Goal: Transaction & Acquisition: Purchase product/service

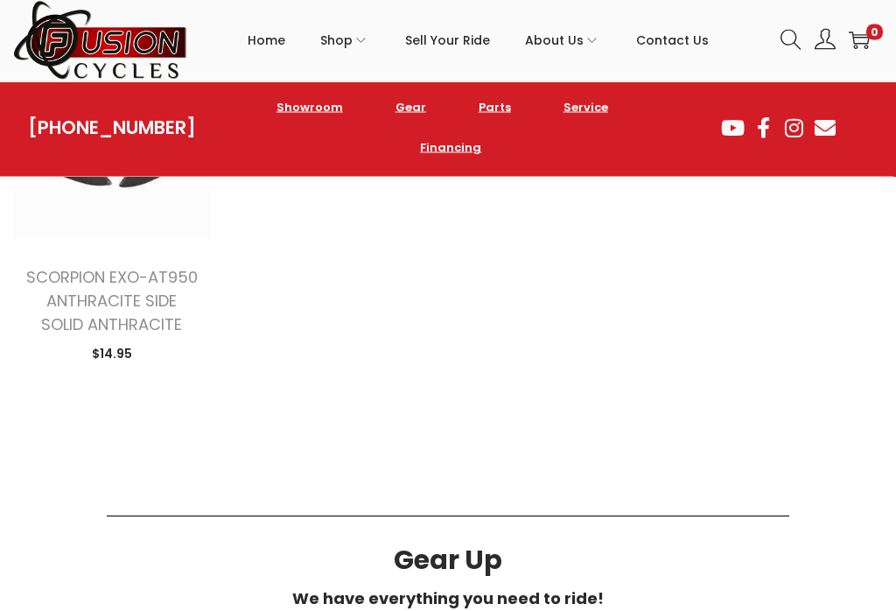
scroll to position [838, 0]
click at [126, 302] on link "SCORPION EXO-AT950 ANTHRACITE SIDE SOLID ANTHRACITE" at bounding box center [111, 300] width 171 height 69
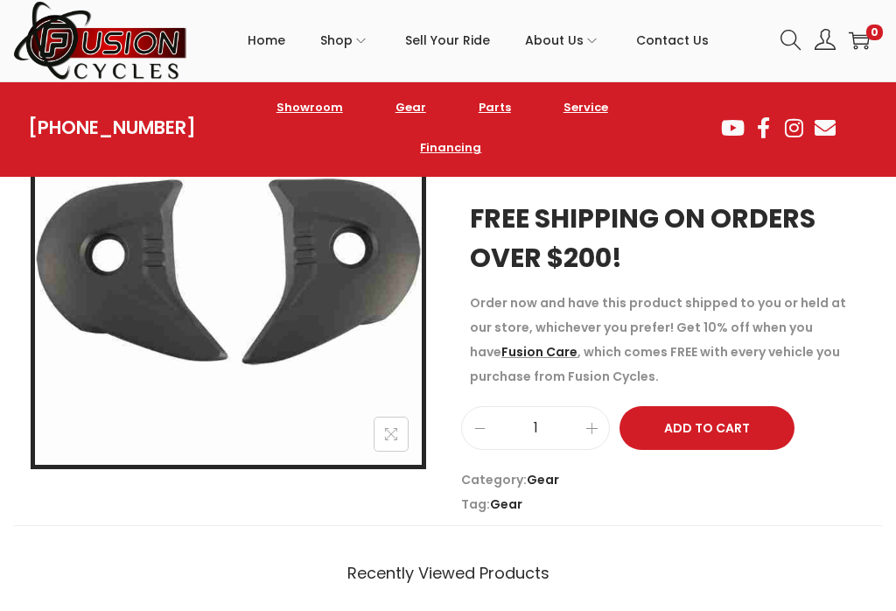
scroll to position [262, 0]
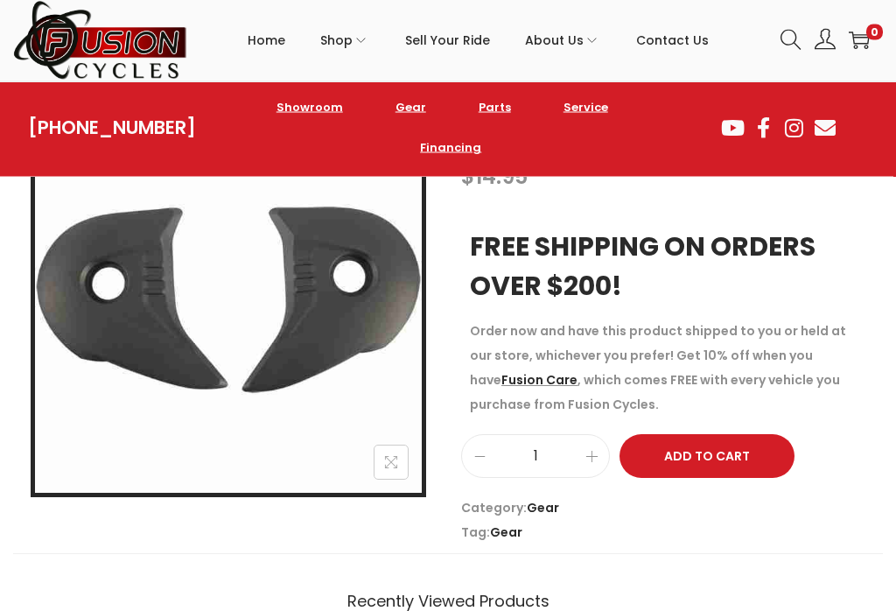
click at [715, 529] on span "Tag: Gear" at bounding box center [667, 532] width 413 height 24
click at [714, 444] on button "Add to Cart" at bounding box center [706, 457] width 175 height 44
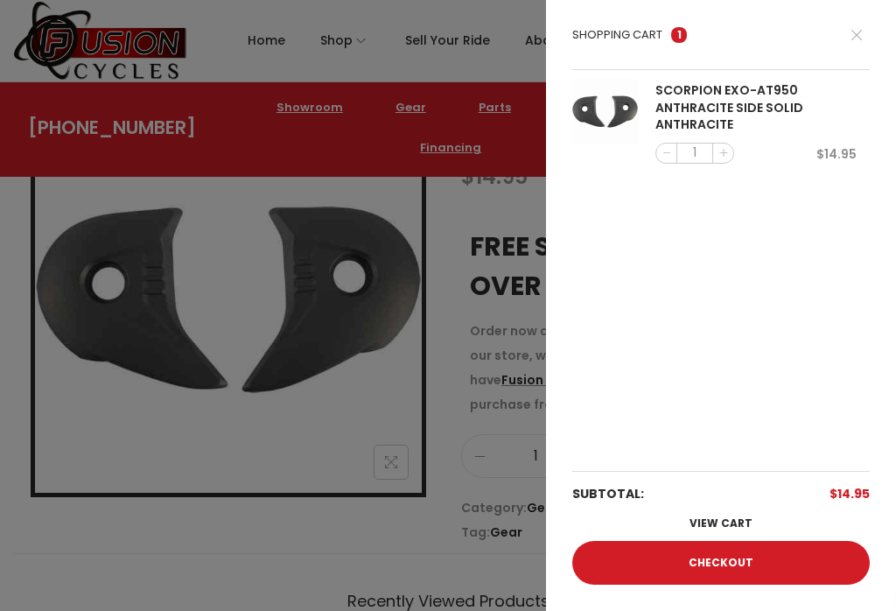
click at [862, 35] on icon at bounding box center [856, 34] width 10 height 10
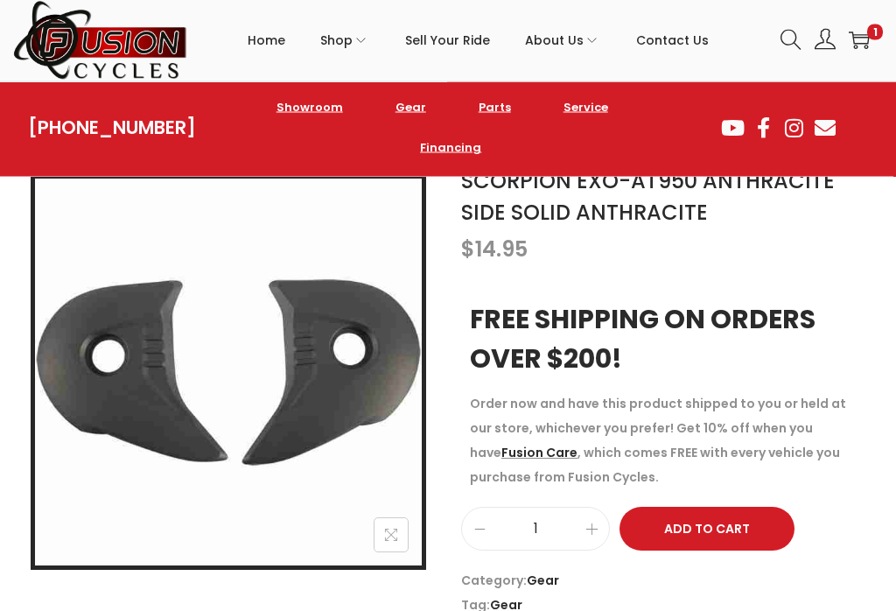
scroll to position [0, 0]
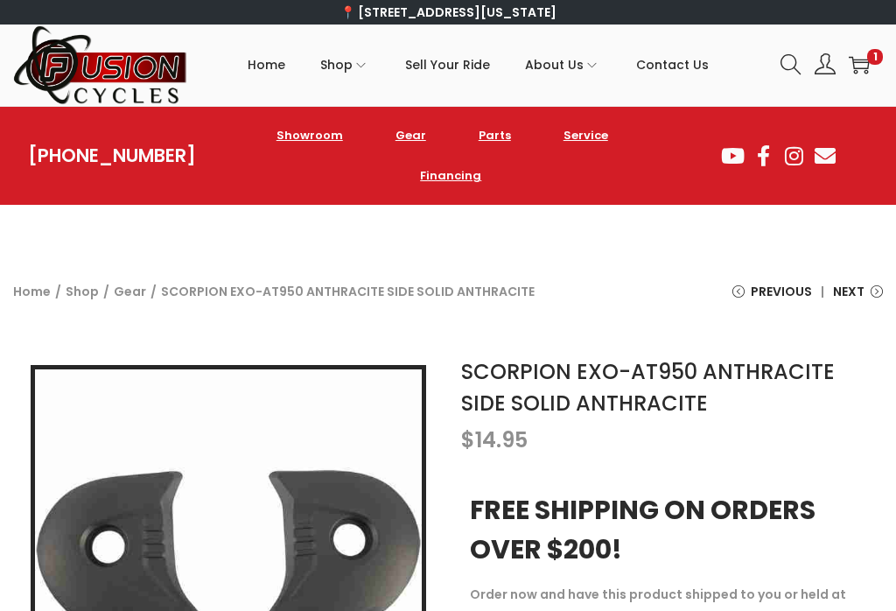
click at [499, 150] on link "Parts" at bounding box center [494, 135] width 67 height 40
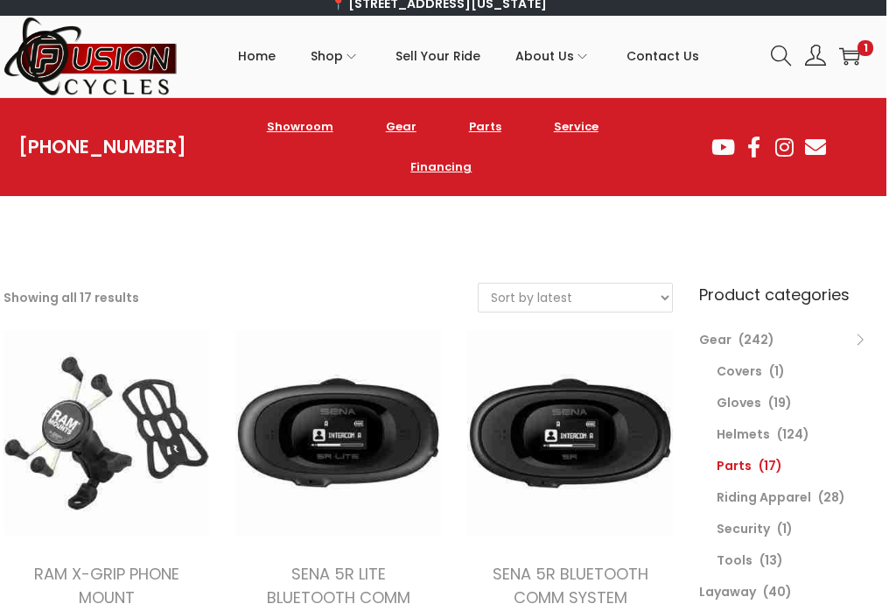
scroll to position [0, 10]
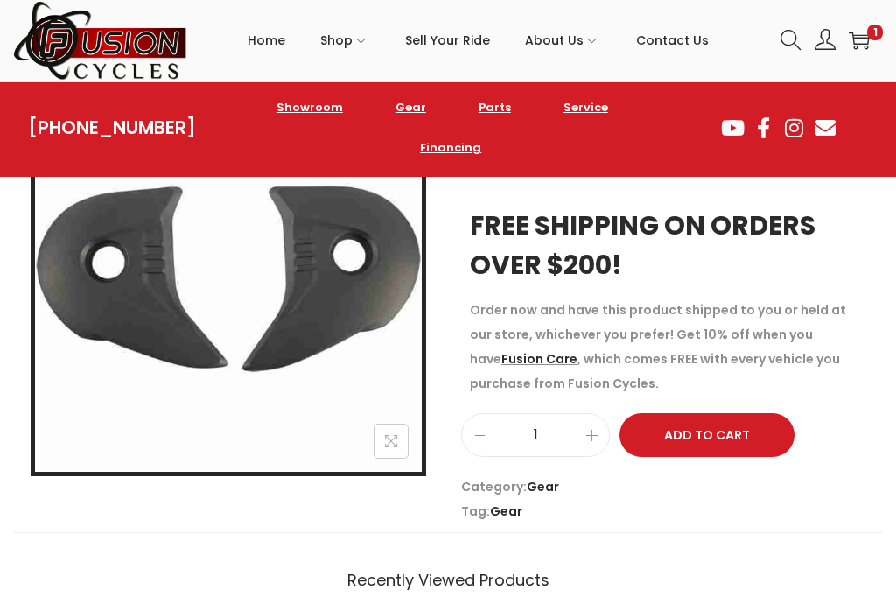
scroll to position [275, 0]
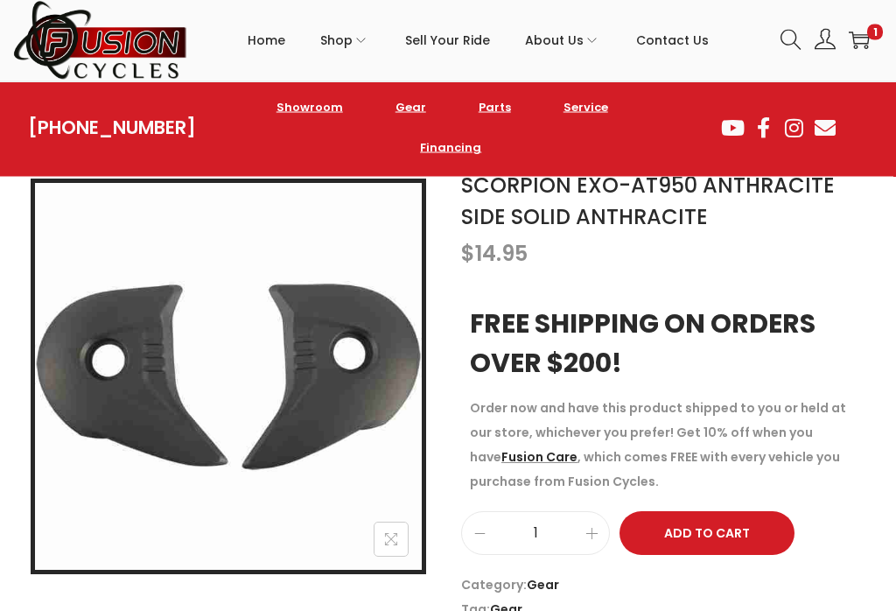
scroll to position [212, 0]
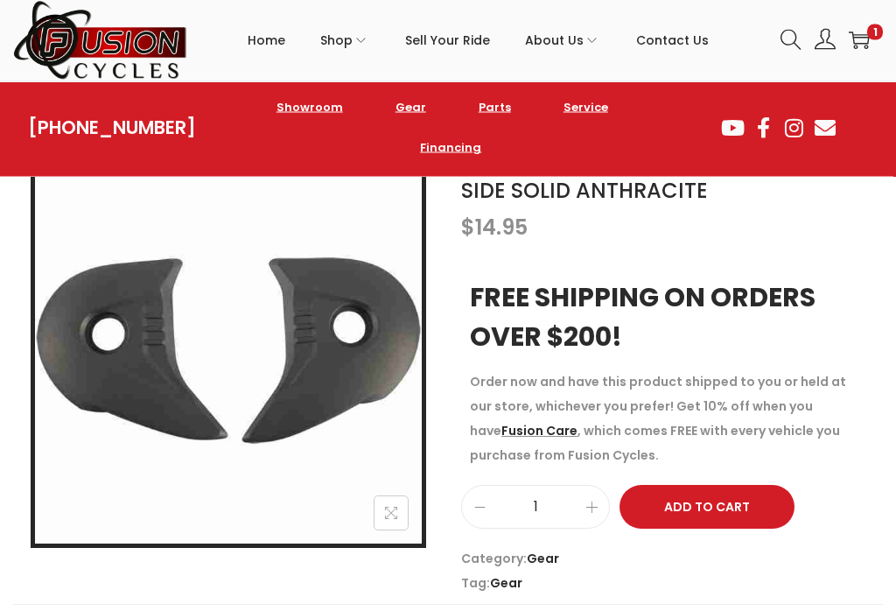
click at [376, 503] on button at bounding box center [391, 513] width 35 height 35
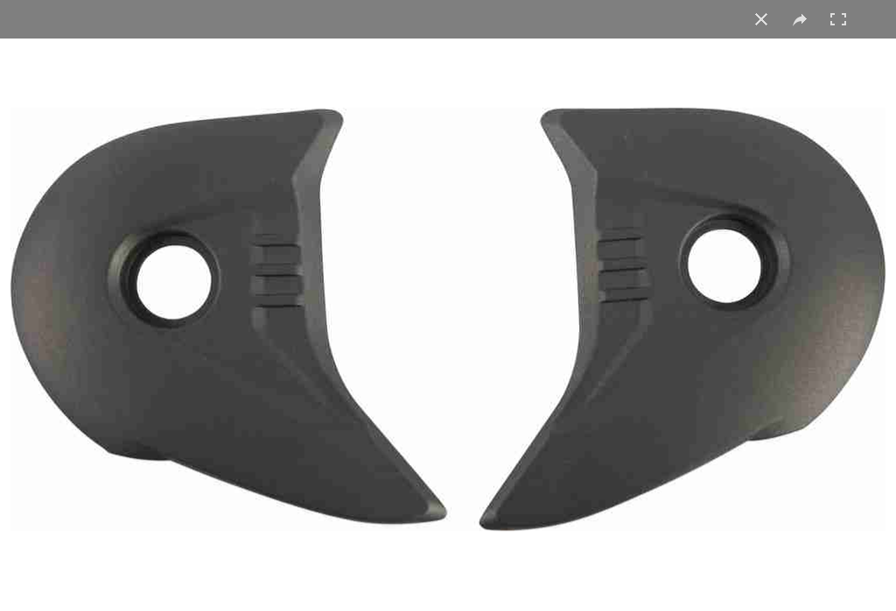
click at [409, 306] on img at bounding box center [447, 319] width 875 height 423
click at [770, 19] on button at bounding box center [761, 19] width 38 height 38
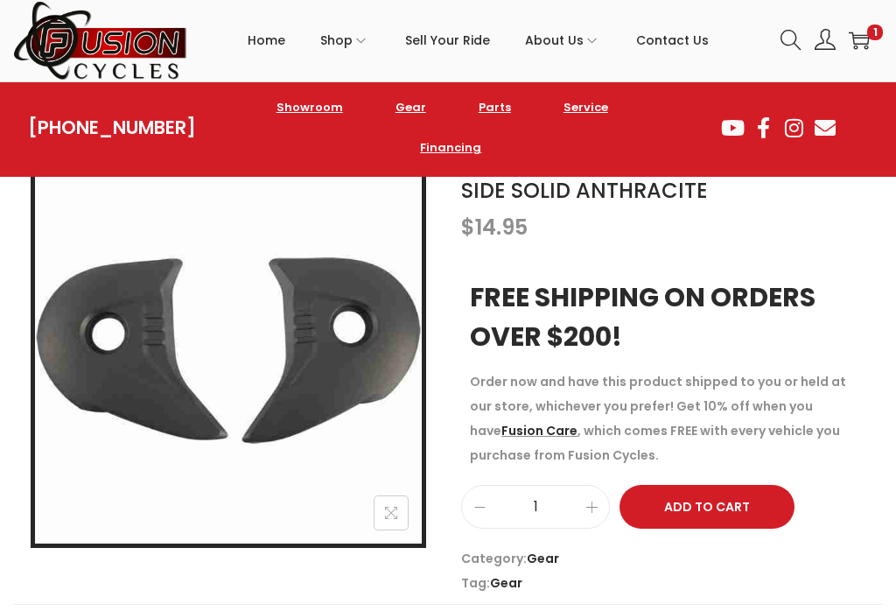
click at [725, 512] on button "Add to Cart" at bounding box center [706, 507] width 175 height 44
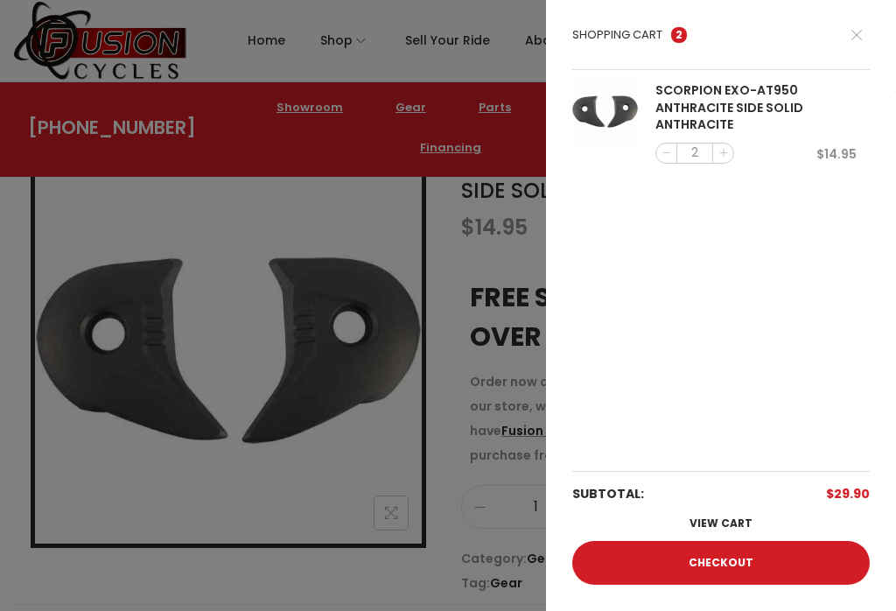
click at [745, 584] on link "Checkout" at bounding box center [720, 563] width 297 height 44
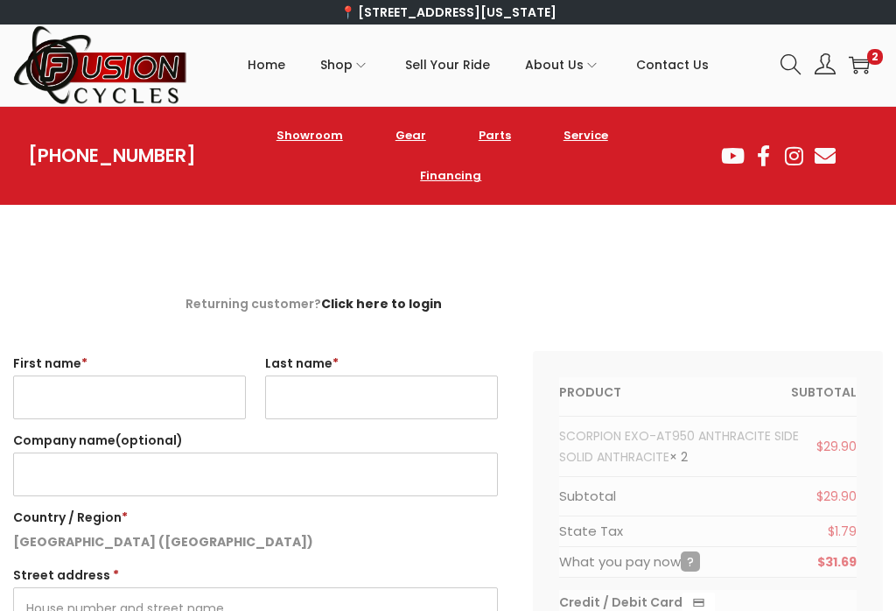
select select "VA"
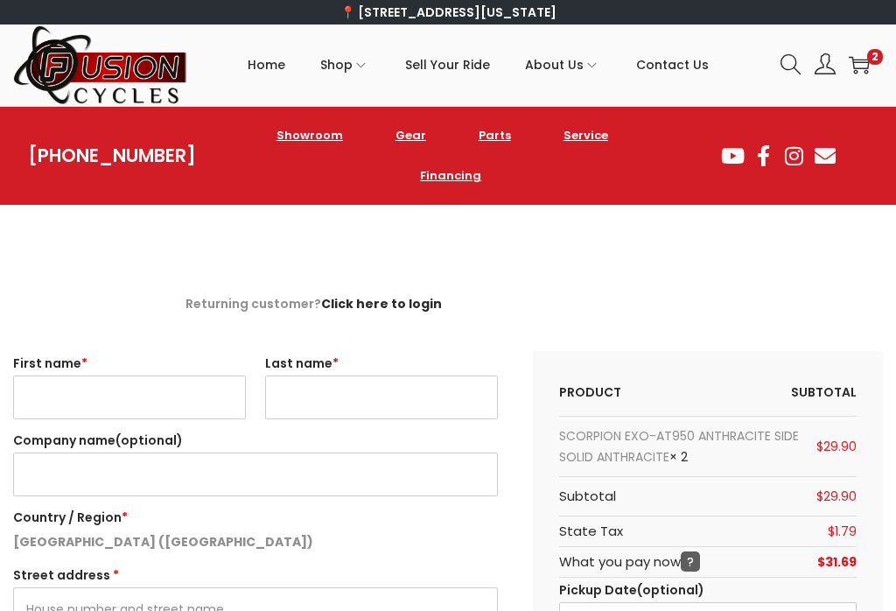
click at [681, 69] on span "Contact Us" at bounding box center [672, 65] width 73 height 44
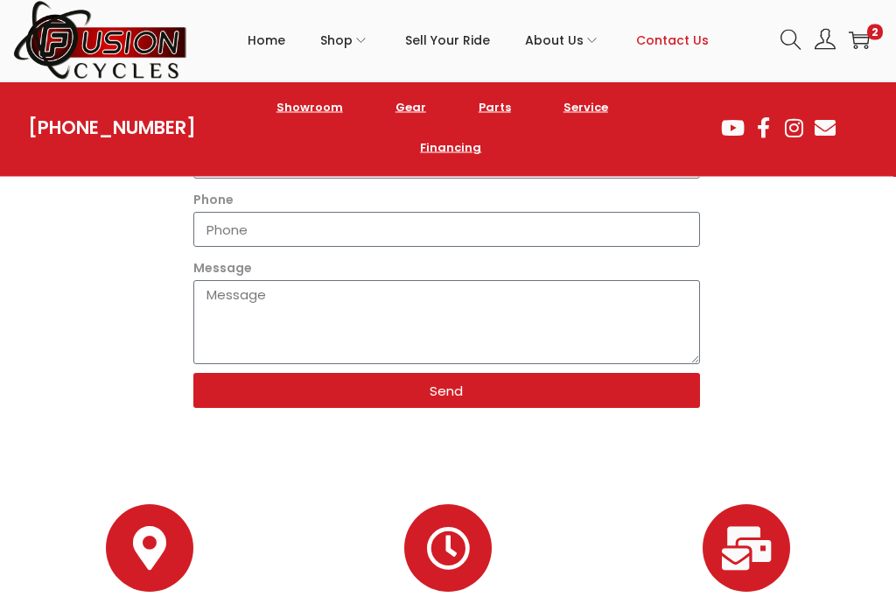
scroll to position [707, 0]
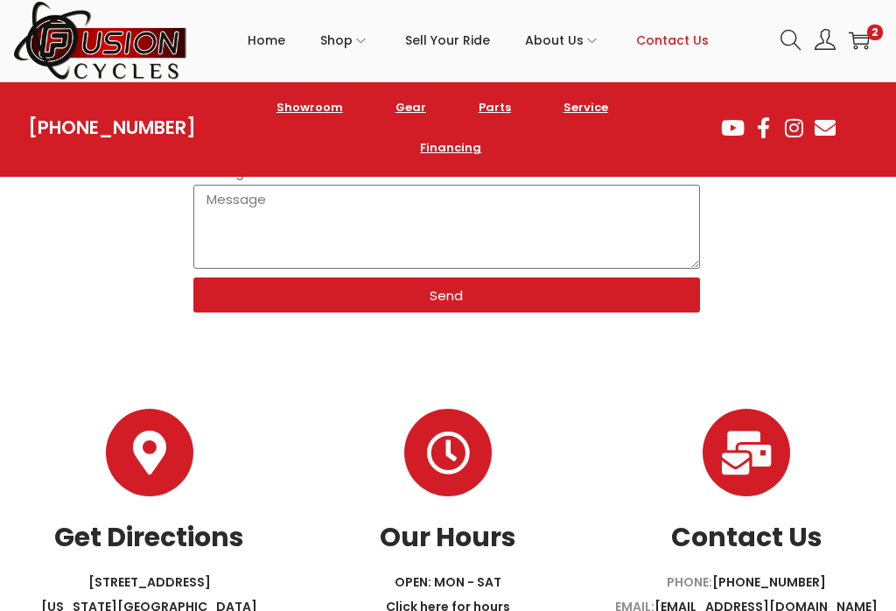
click at [768, 573] on link "[PHONE_NUMBER]" at bounding box center [769, 581] width 114 height 17
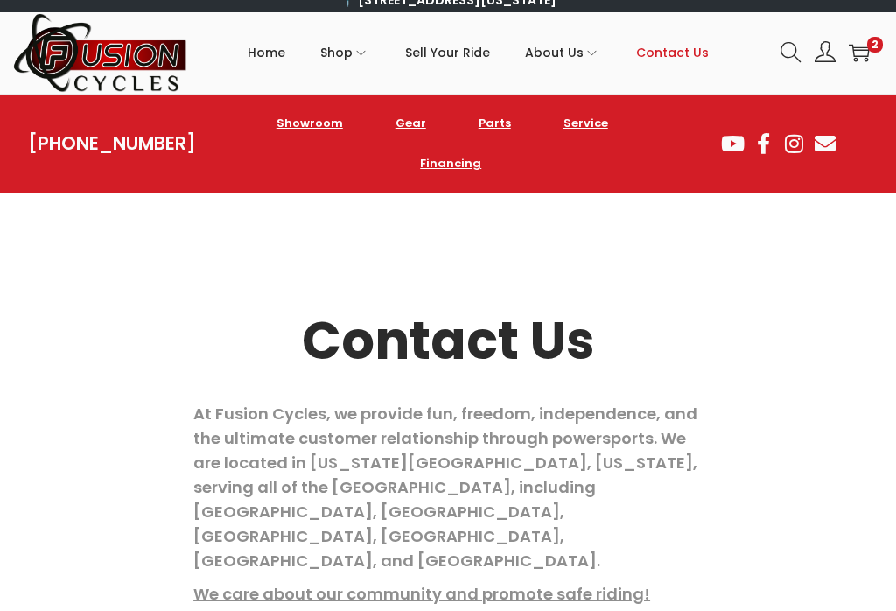
scroll to position [0, 0]
